Goal: Check status

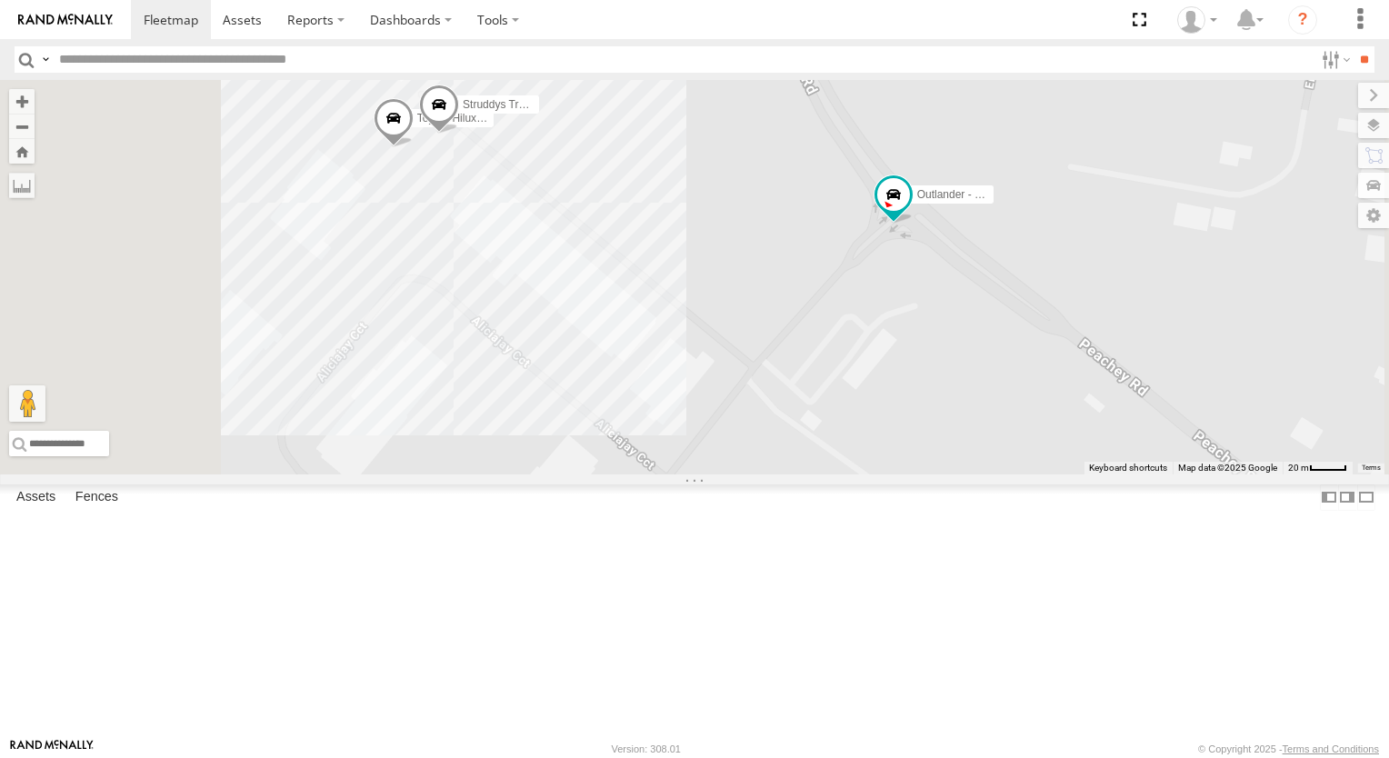
drag, startPoint x: 796, startPoint y: 323, endPoint x: 934, endPoint y: 333, distance: 138.5
click at [952, 334] on div "Red Van - 286 HK8 Small Van - 471 BC3 Outlander - 005GJ8 Struddys Truck - 091 F…" at bounding box center [694, 277] width 1389 height 394
